Goal: Information Seeking & Learning: Check status

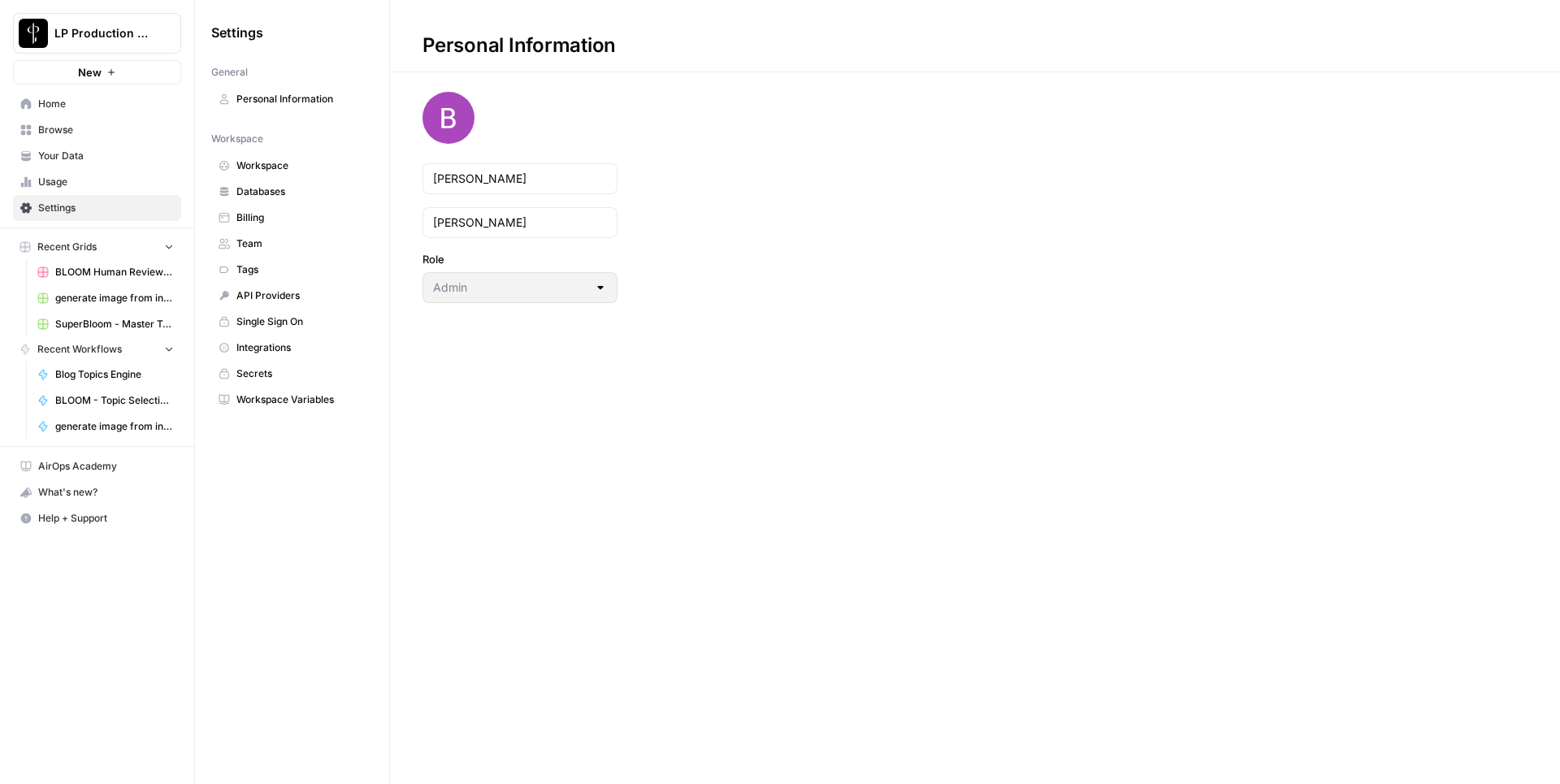
click at [85, 112] on link "Home" at bounding box center [97, 103] width 168 height 26
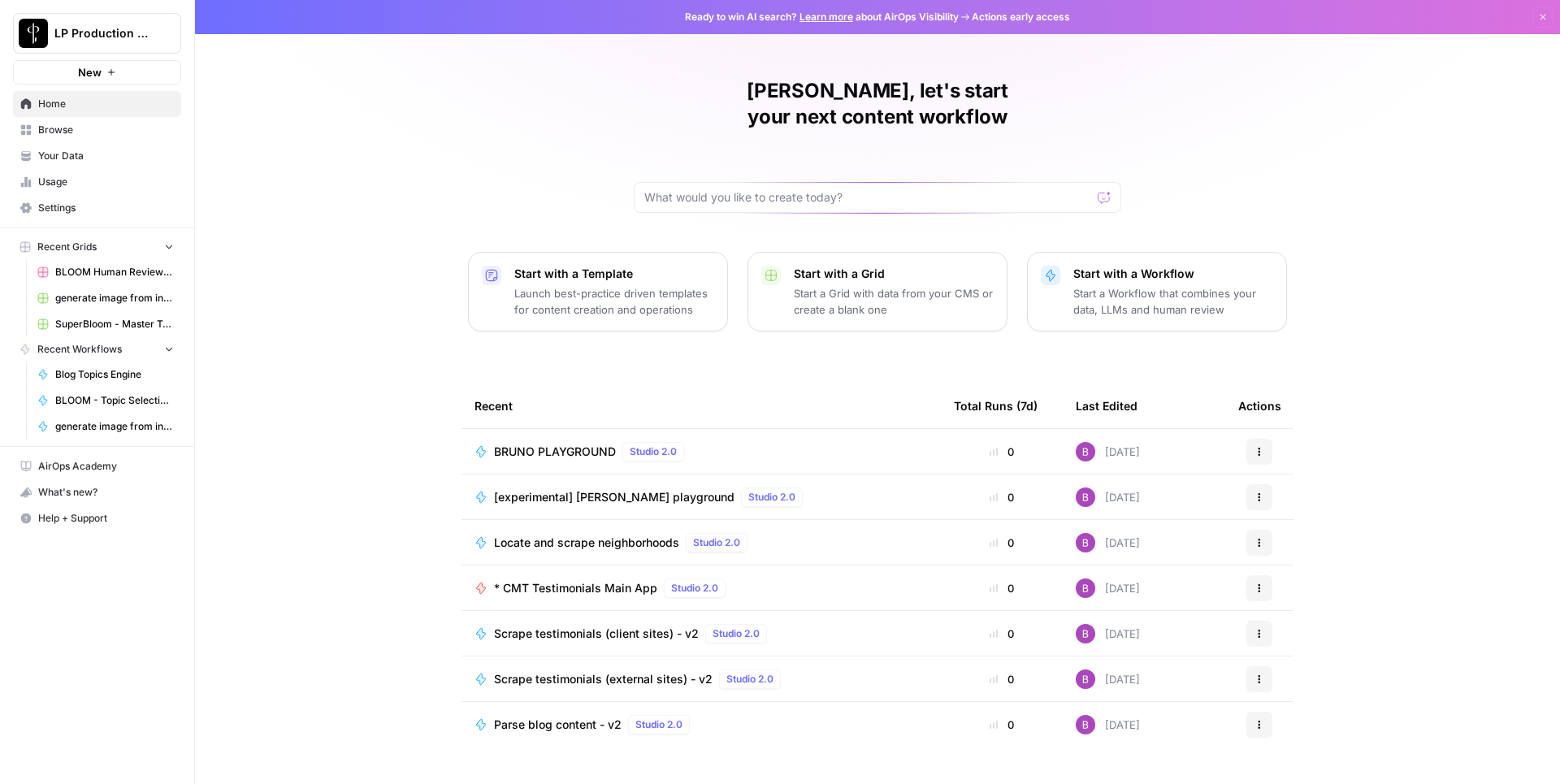
click at [83, 138] on link "Browse" at bounding box center [97, 130] width 168 height 26
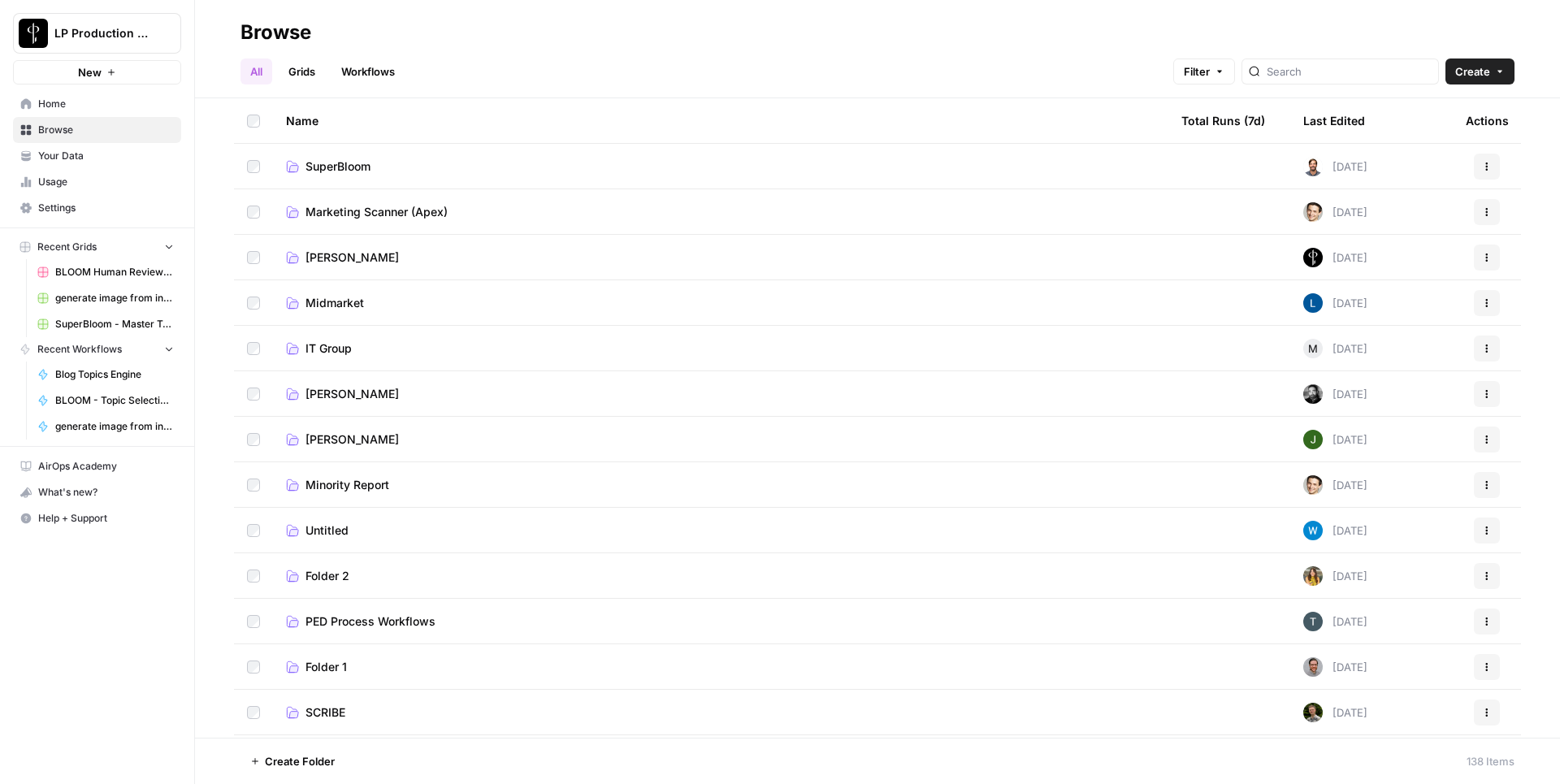
click at [304, 80] on link "Grids" at bounding box center [302, 71] width 47 height 26
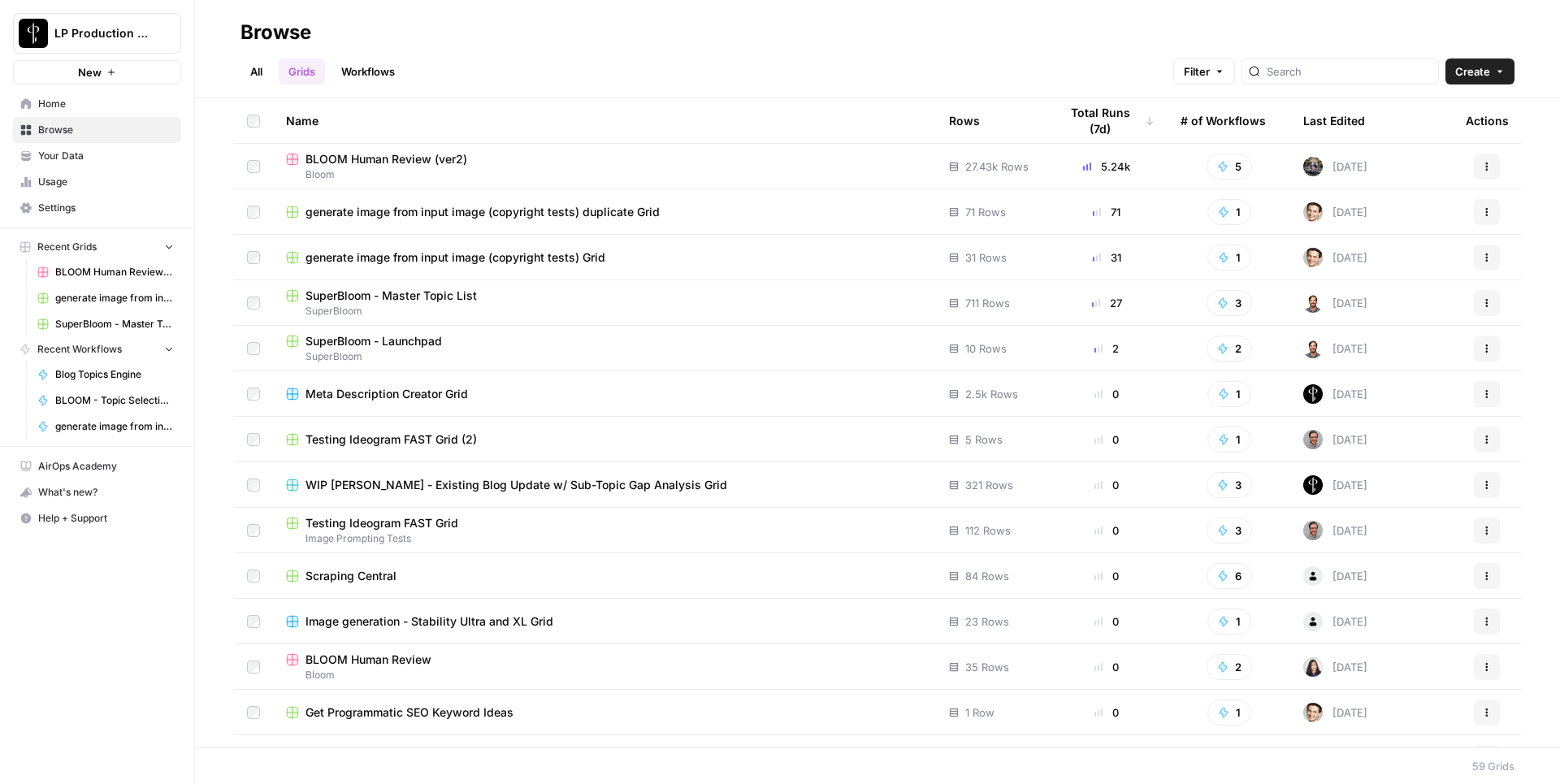
click at [967, 122] on div "Rows" at bounding box center [964, 121] width 31 height 45
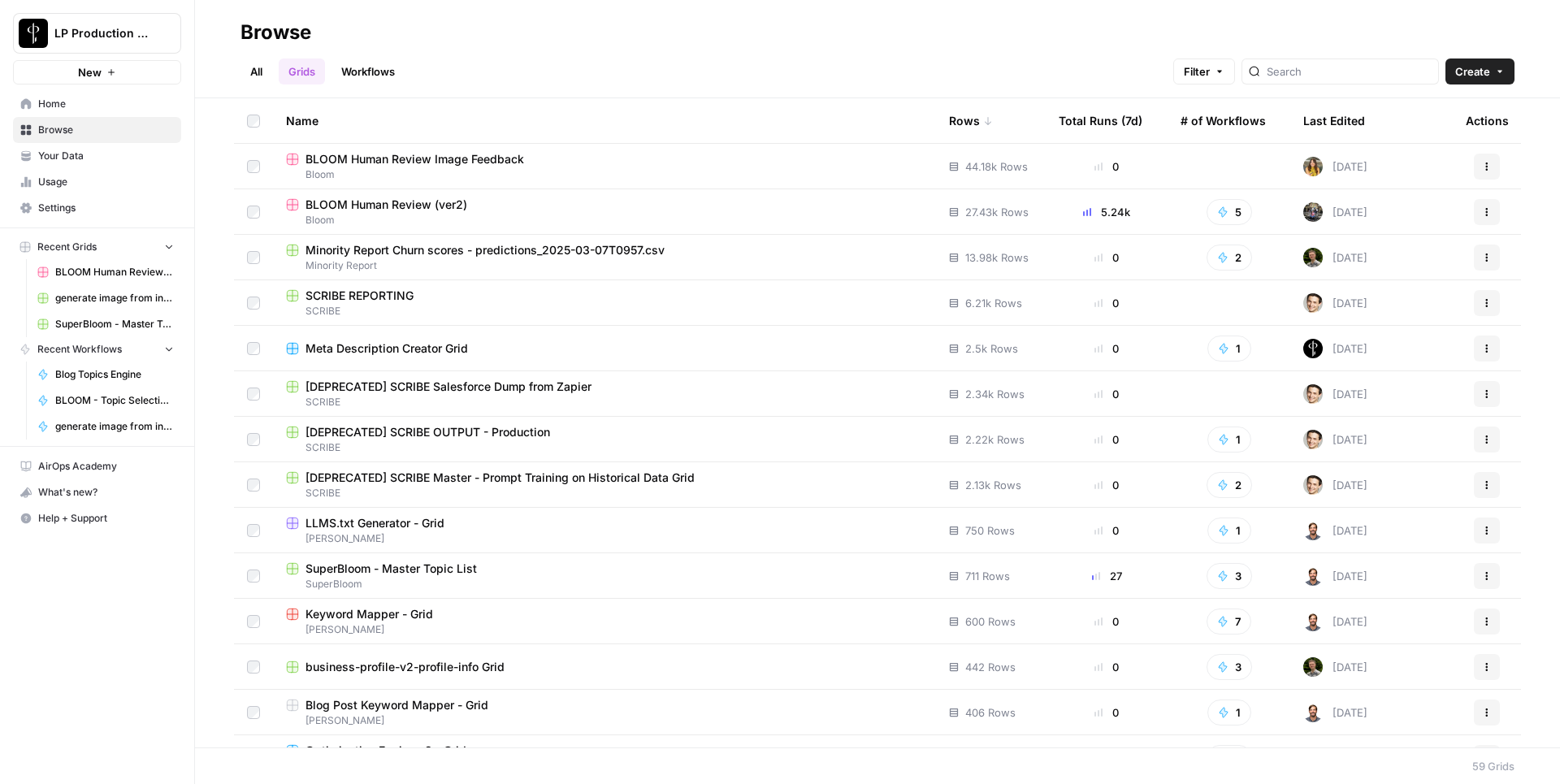
click at [1120, 124] on div "Total Runs (7d)" at bounding box center [1100, 121] width 84 height 45
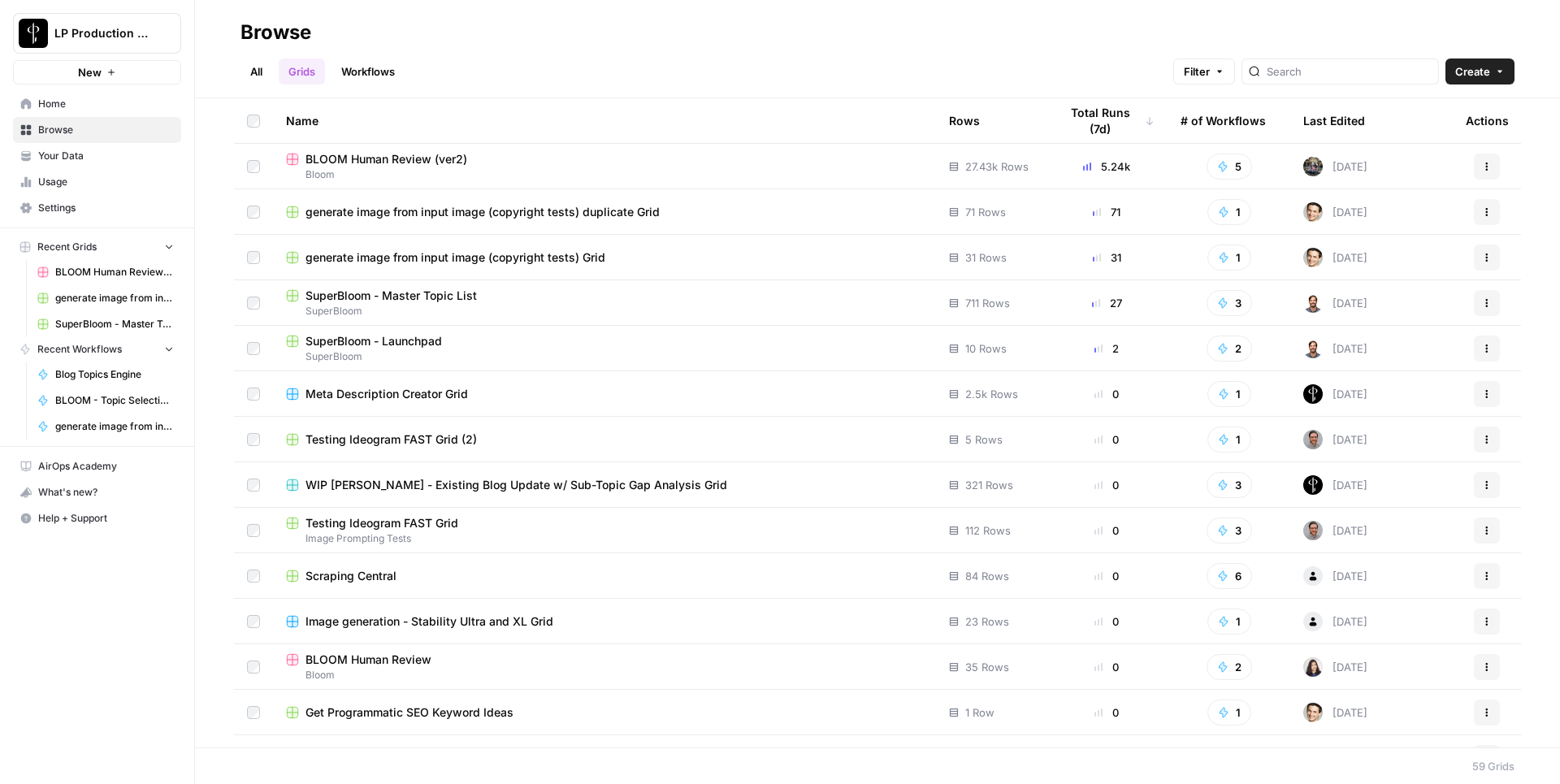
click at [429, 349] on span "SuperBloom" at bounding box center [605, 357] width 637 height 15
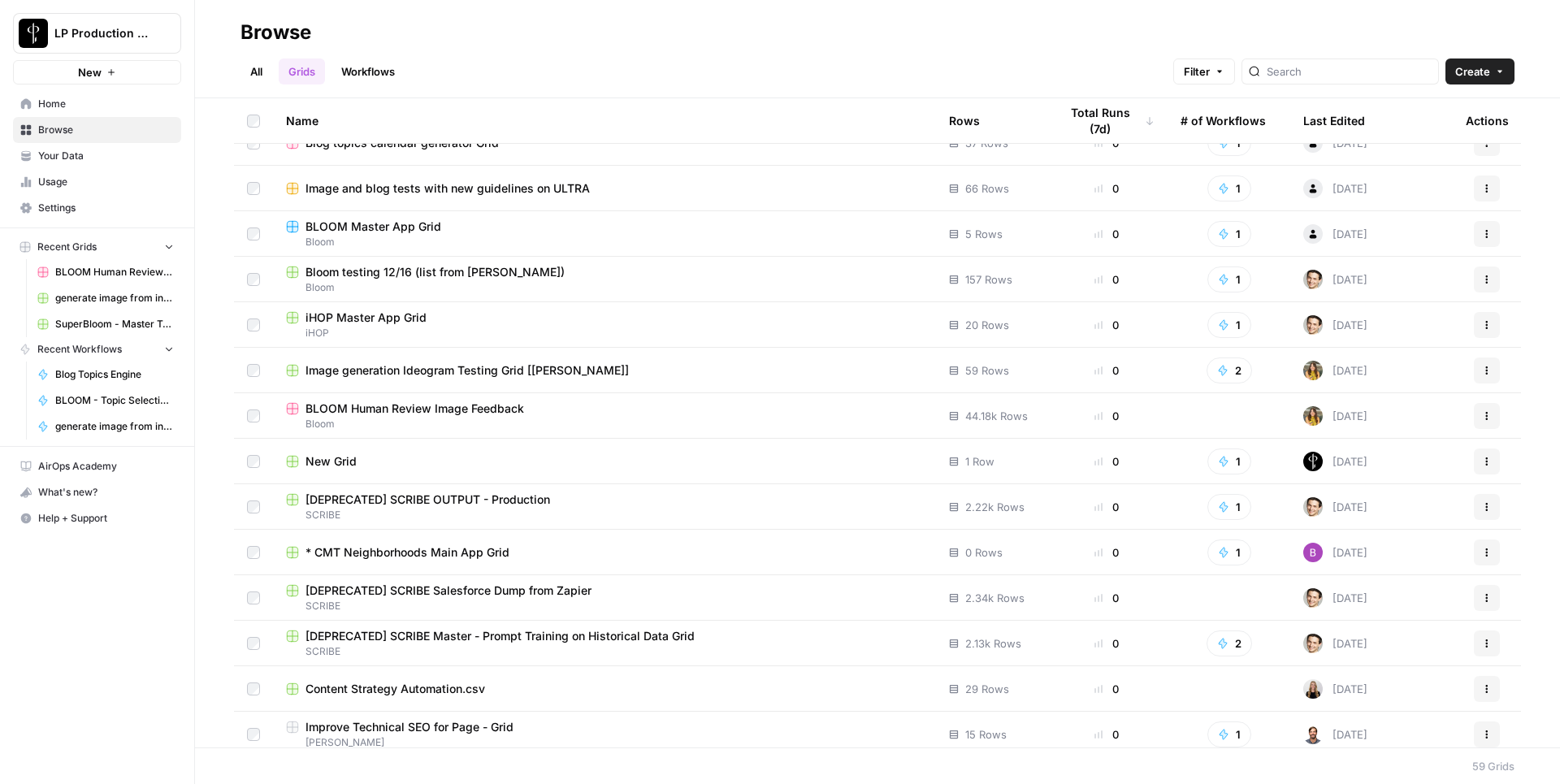
scroll to position [899, 0]
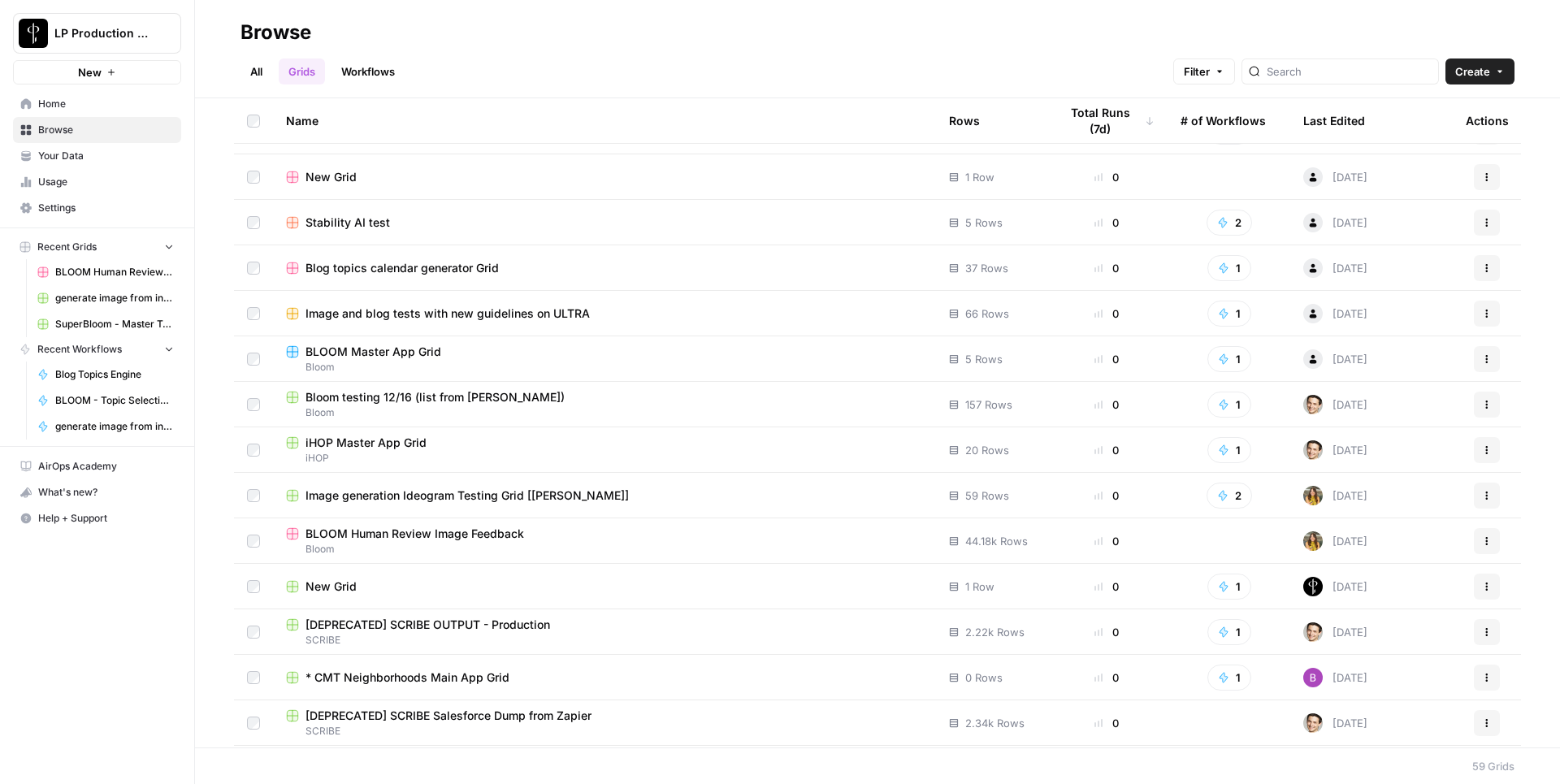
click at [269, 79] on link "All" at bounding box center [256, 71] width 32 height 26
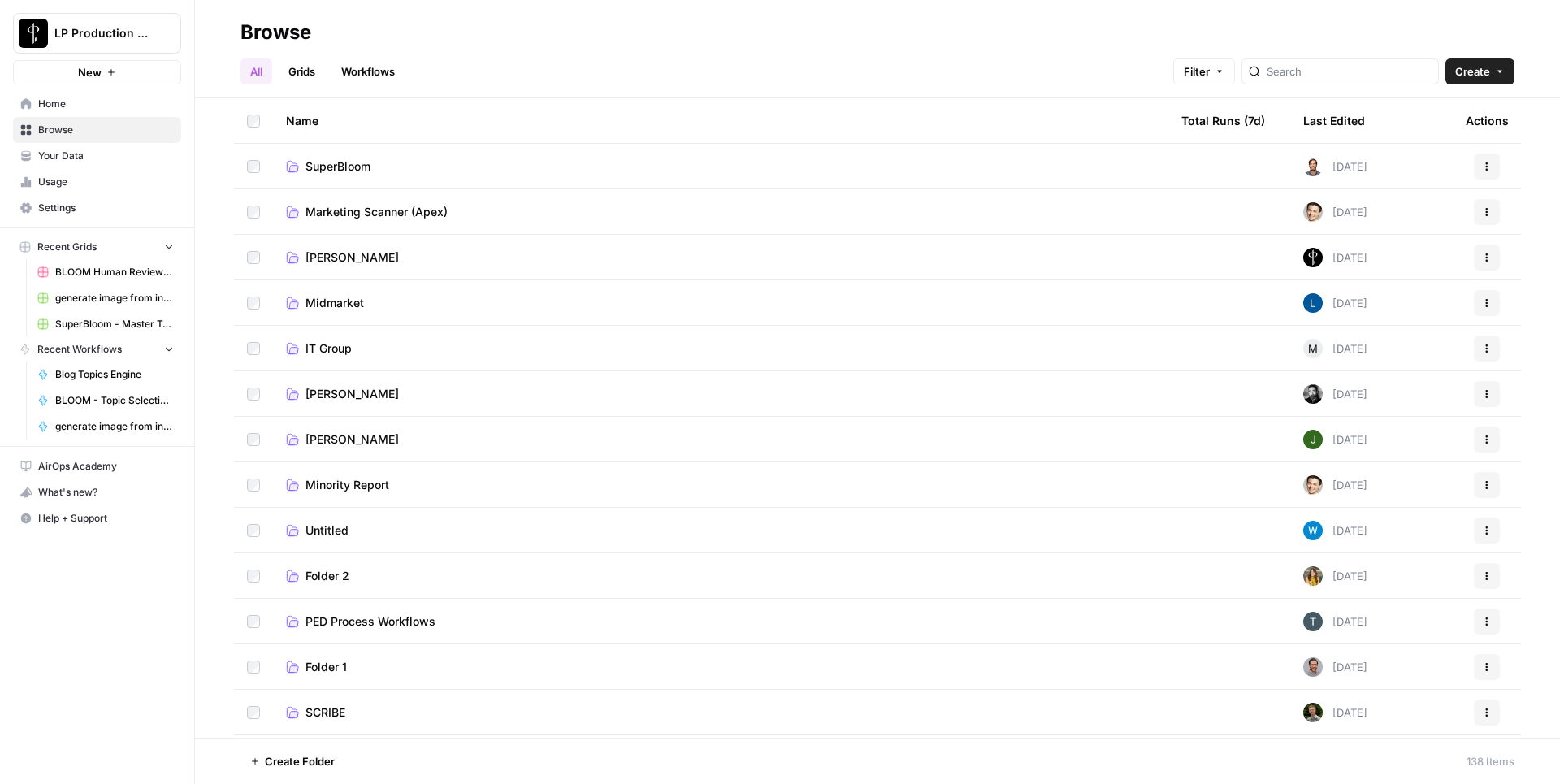
click at [355, 81] on link "Workflows" at bounding box center [368, 71] width 73 height 26
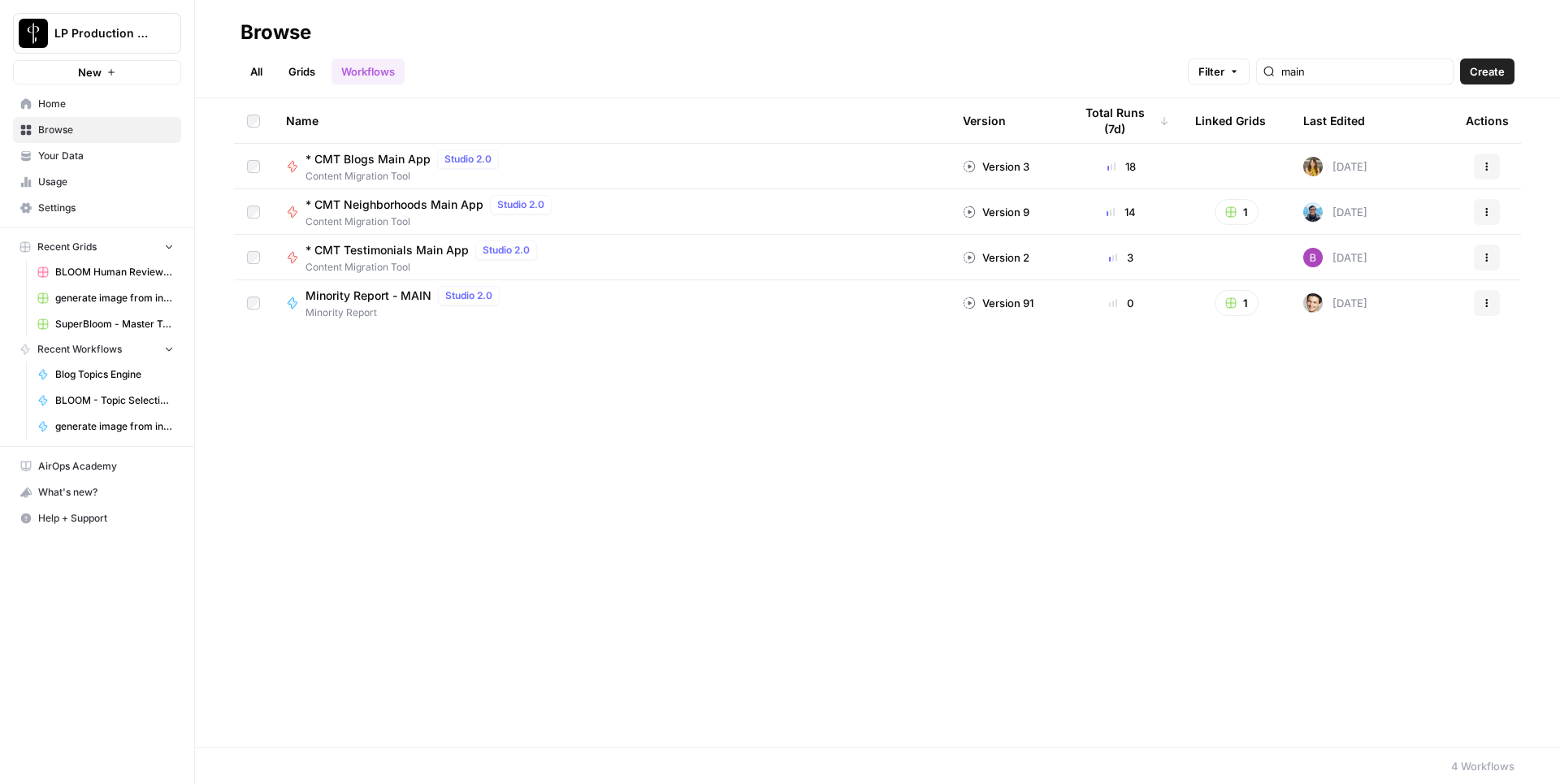
click at [399, 155] on span "* CMT Blogs Main App" at bounding box center [368, 160] width 125 height 17
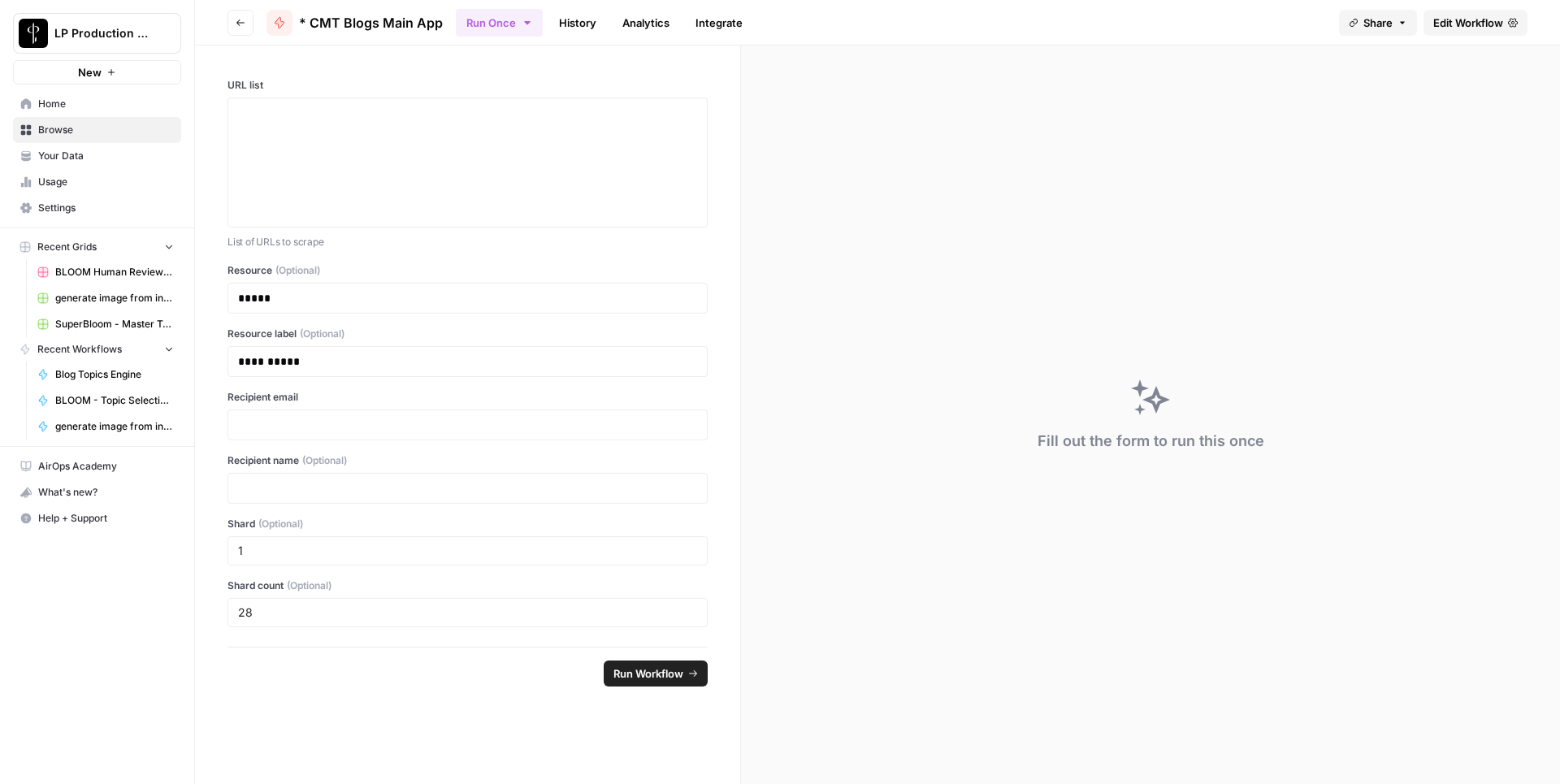
click at [574, 32] on link "History" at bounding box center [577, 22] width 57 height 26
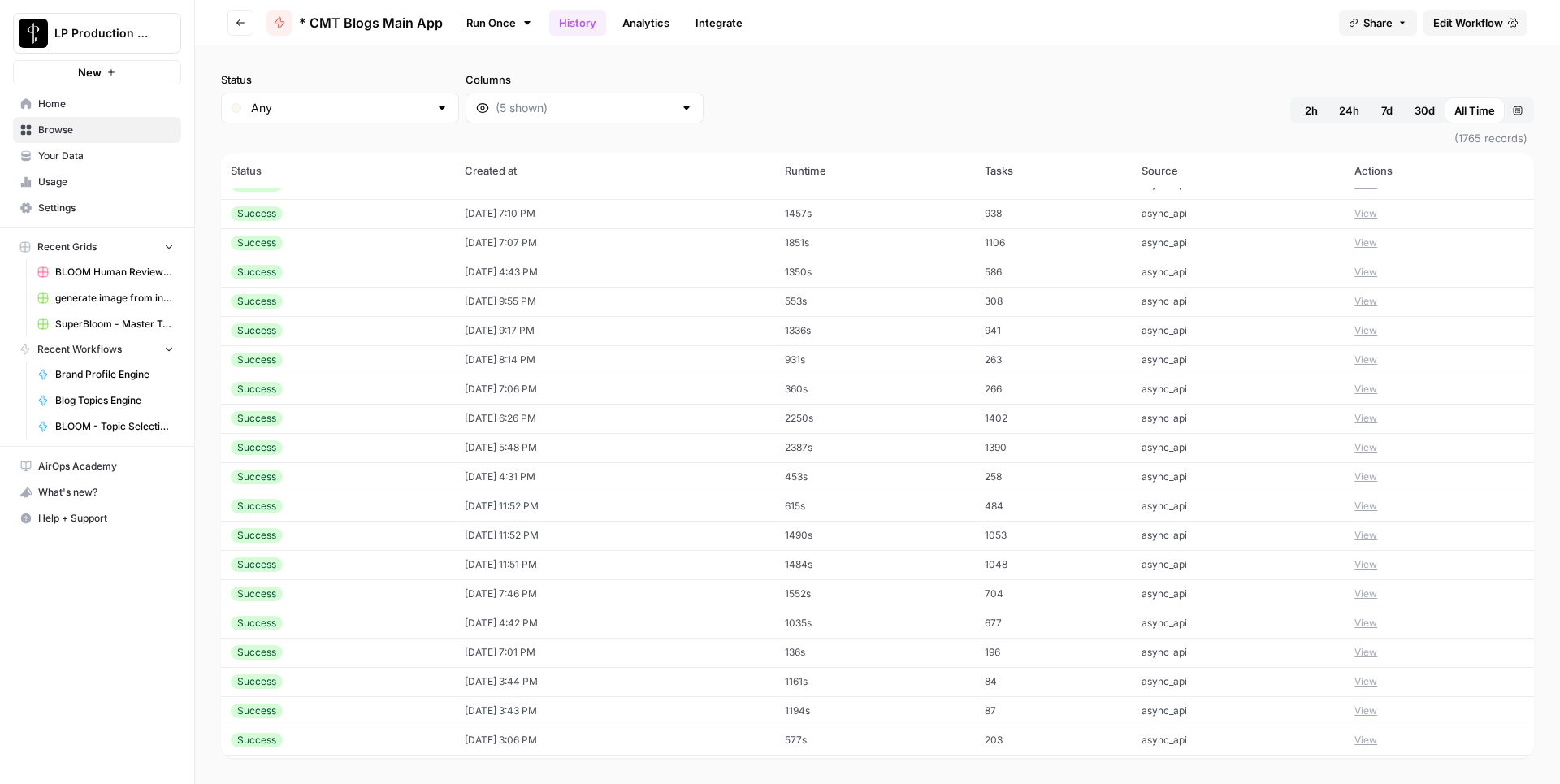
scroll to position [1657, 0]
click at [236, 17] on icon "button" at bounding box center [240, 22] width 10 height 10
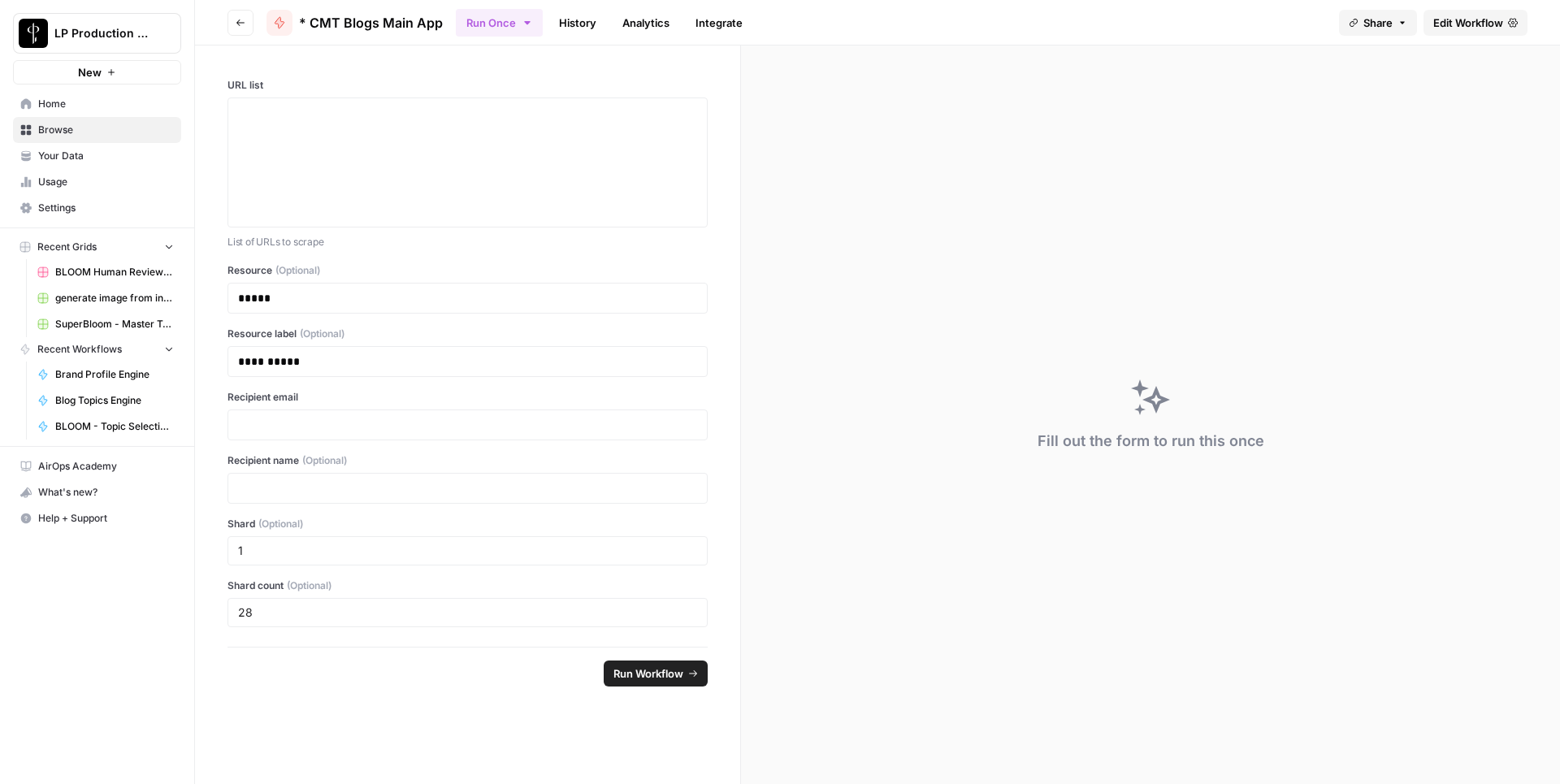
click at [239, 23] on icon "button" at bounding box center [240, 22] width 10 height 10
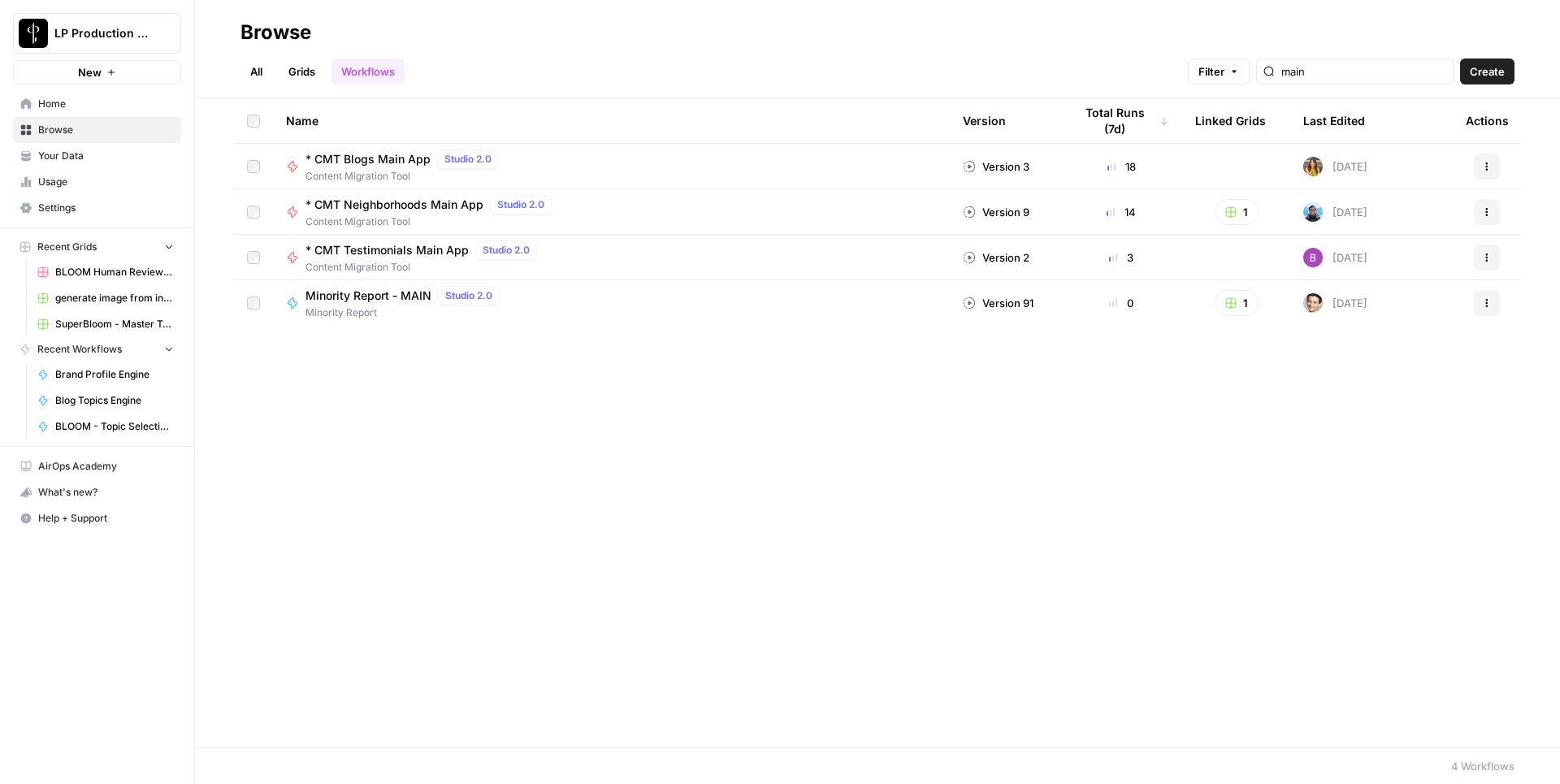
click at [401, 210] on span "* CMT Neighborhoods Main App" at bounding box center [394, 205] width 178 height 17
click at [401, 246] on span "* CMT Testimonials Main App" at bounding box center [387, 250] width 163 height 17
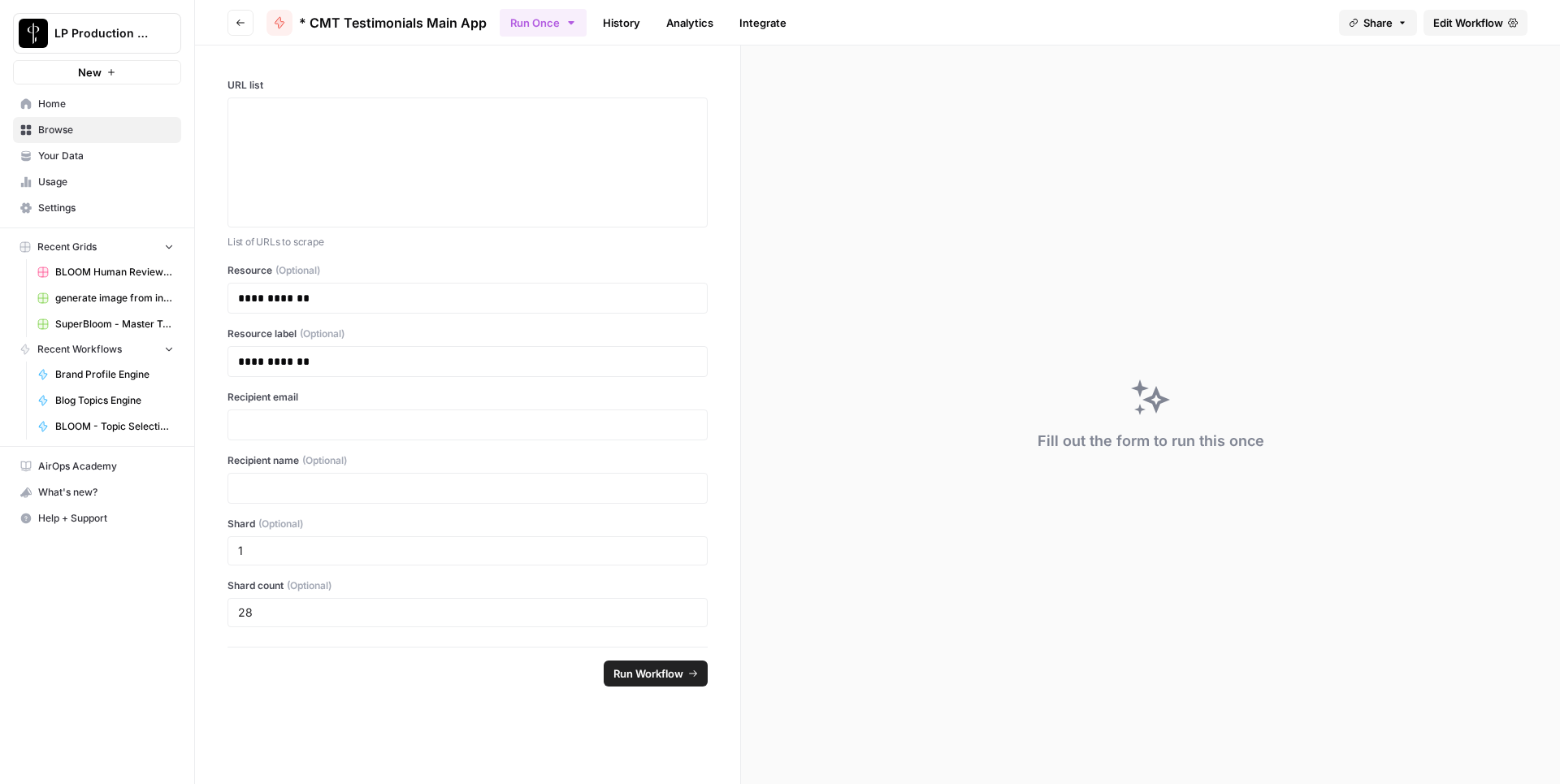
click at [606, 32] on link "History" at bounding box center [621, 22] width 57 height 26
click at [628, 17] on link "History" at bounding box center [639, 22] width 57 height 26
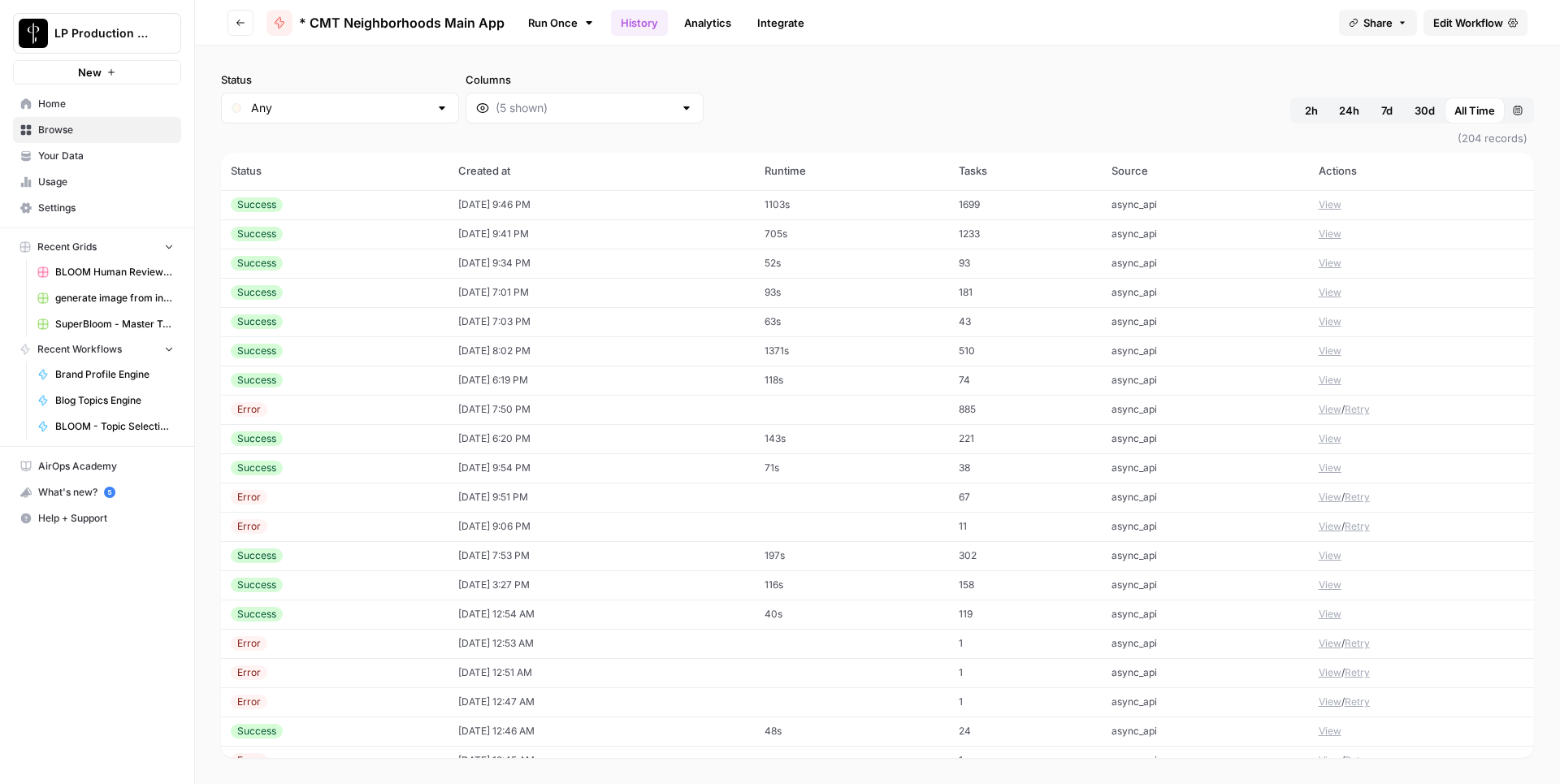
scroll to position [321, 0]
